Goal: Navigation & Orientation: Find specific page/section

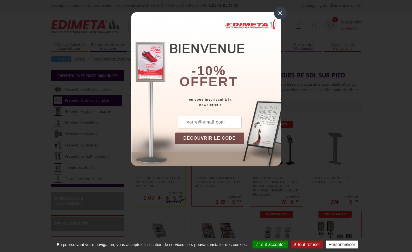
click at [281, 15] on div "×" at bounding box center [280, 13] width 13 height 13
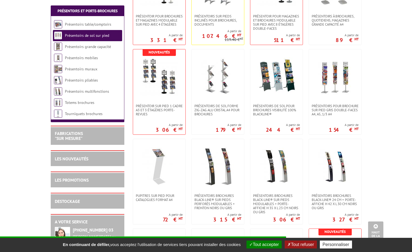
scroll to position [437, 0]
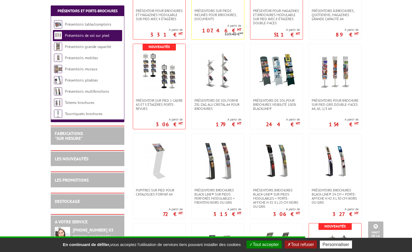
click at [306, 245] on button "Tout refuser" at bounding box center [301, 245] width 32 height 8
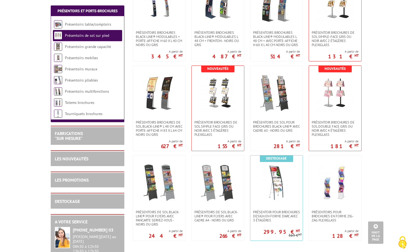
scroll to position [664, 0]
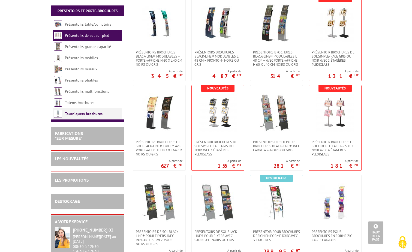
click at [72, 113] on link "Tourniquets brochures" at bounding box center [84, 113] width 38 height 5
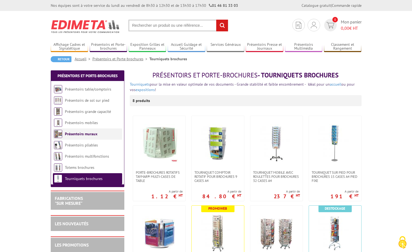
click at [81, 133] on link "Présentoirs muraux" at bounding box center [81, 134] width 32 height 5
